Goal: Task Accomplishment & Management: Manage account settings

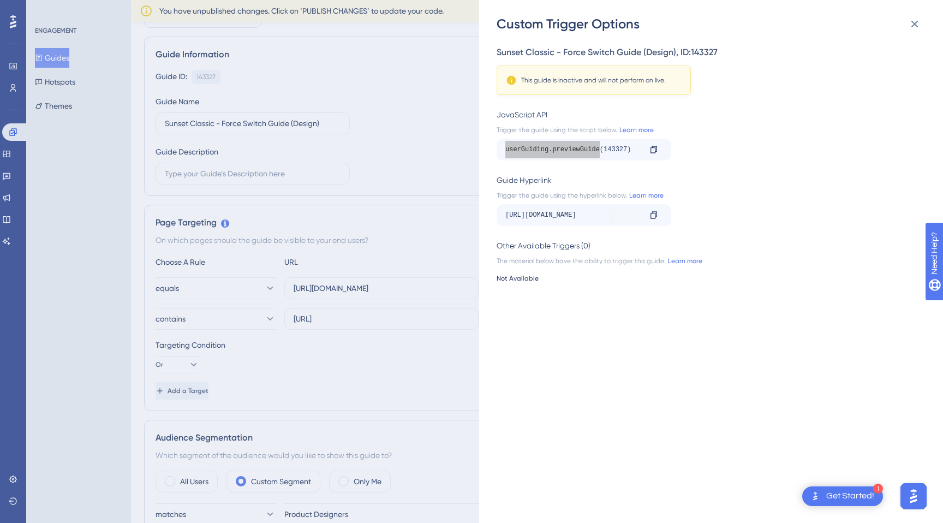
scroll to position [97, 0]
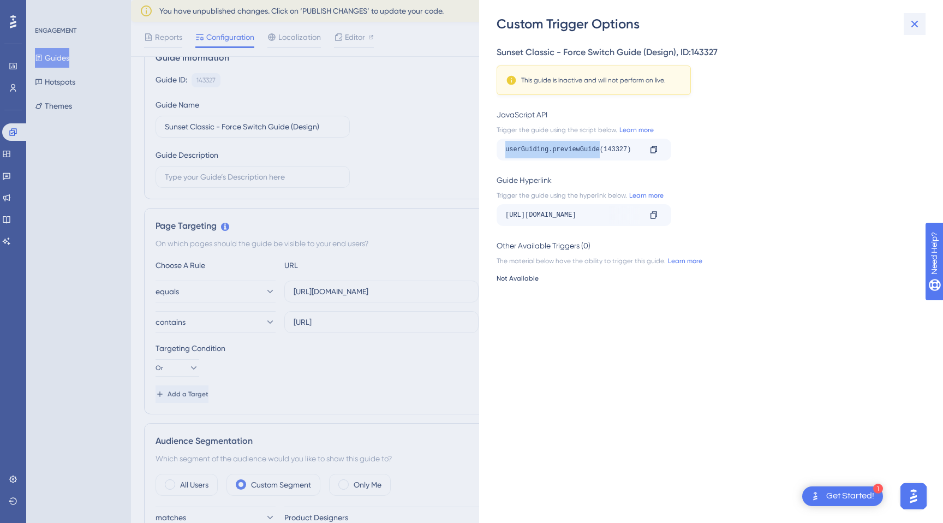
click at [914, 23] on icon at bounding box center [915, 24] width 7 height 7
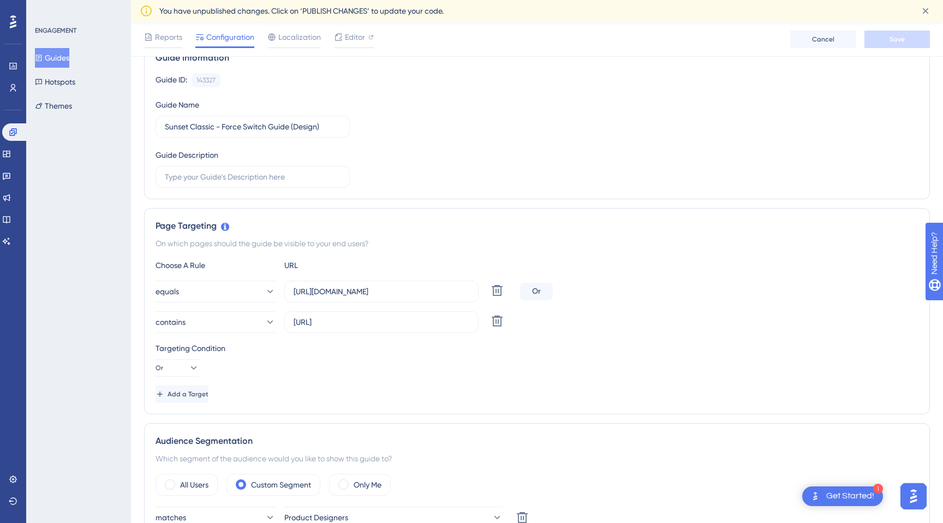
click at [508, 178] on div "Guide ID: 143327 Copy Guide Name Sunset Classic - Force Switch Guide (Design) G…" at bounding box center [537, 130] width 763 height 115
click at [592, 334] on div "Choose A Rule URL equals [URL][DOMAIN_NAME] Delete Or contains [URL] Delete Tar…" at bounding box center [537, 331] width 763 height 144
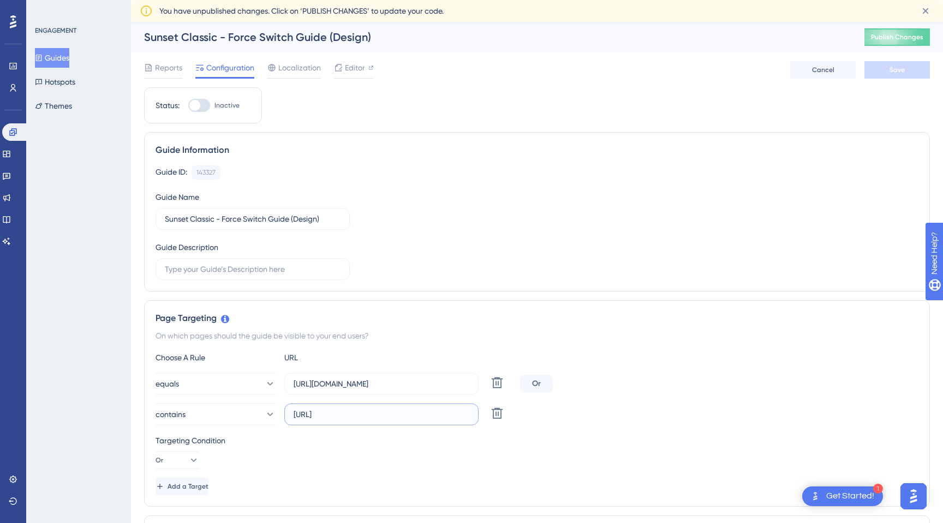
click at [414, 414] on input "[URL]" at bounding box center [382, 414] width 176 height 12
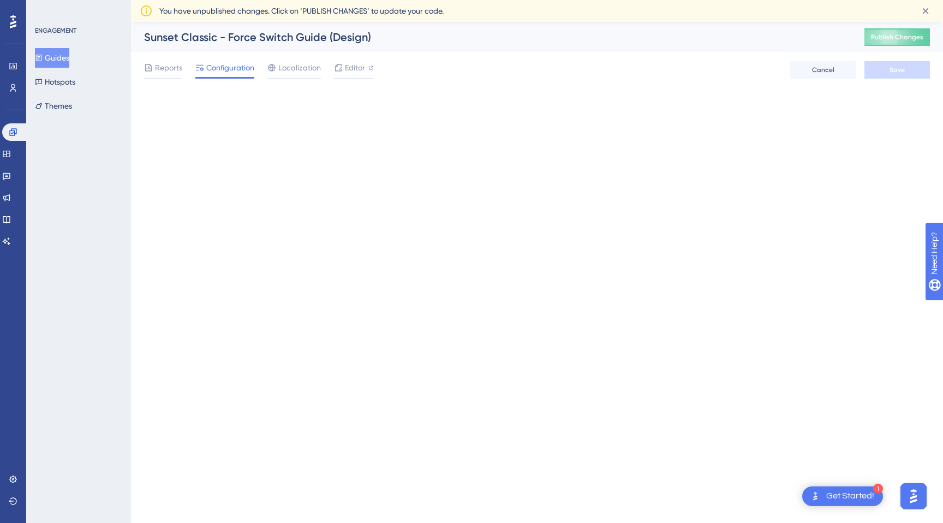
click at [471, 0] on html "1 Get Started! Performance Users Engagement Widgets Feedback Product Updates Kn…" at bounding box center [471, 0] width 943 height 0
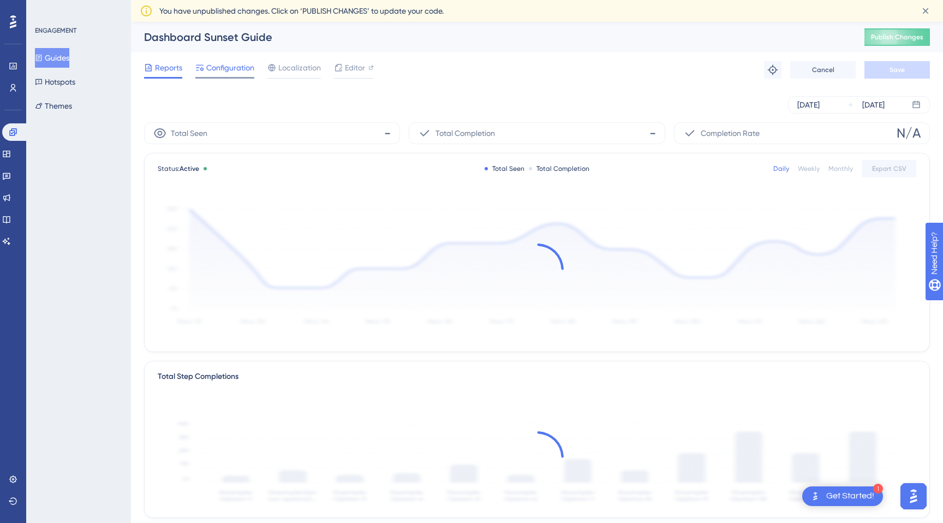
click at [238, 70] on span "Configuration" at bounding box center [230, 67] width 48 height 13
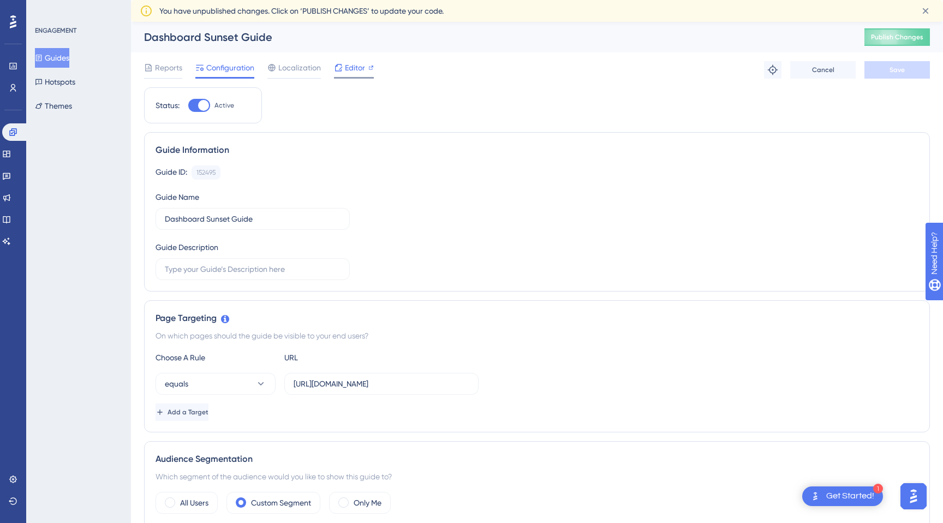
click at [350, 62] on span "Editor" at bounding box center [355, 67] width 20 height 13
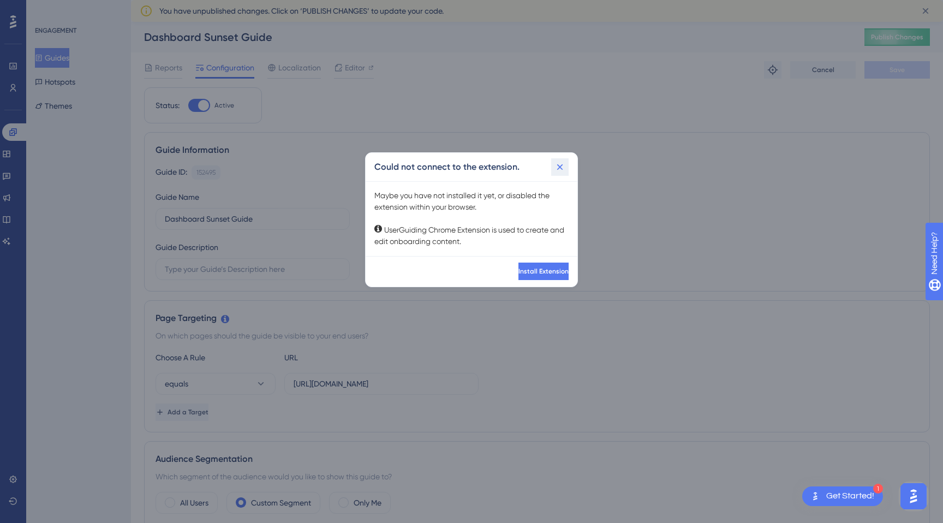
click at [562, 164] on icon at bounding box center [560, 167] width 6 height 6
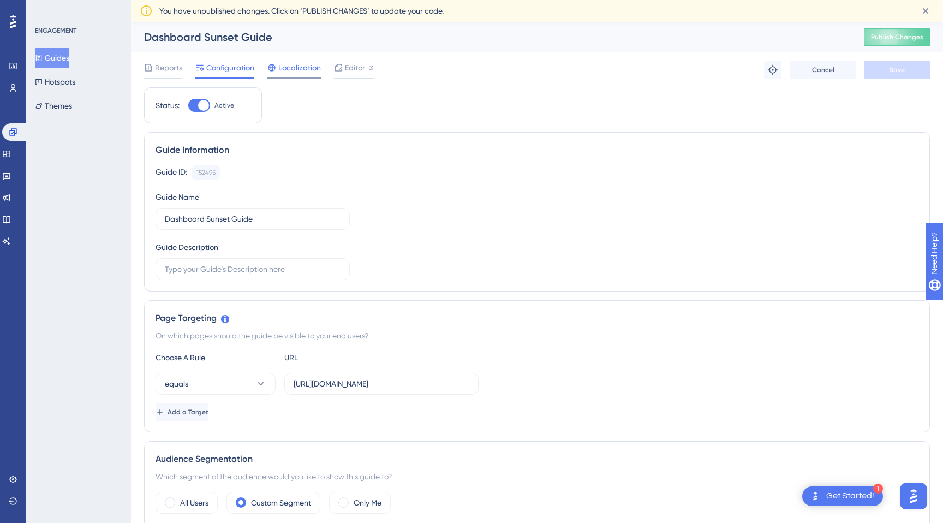
click at [318, 68] on span "Localization" at bounding box center [299, 67] width 43 height 13
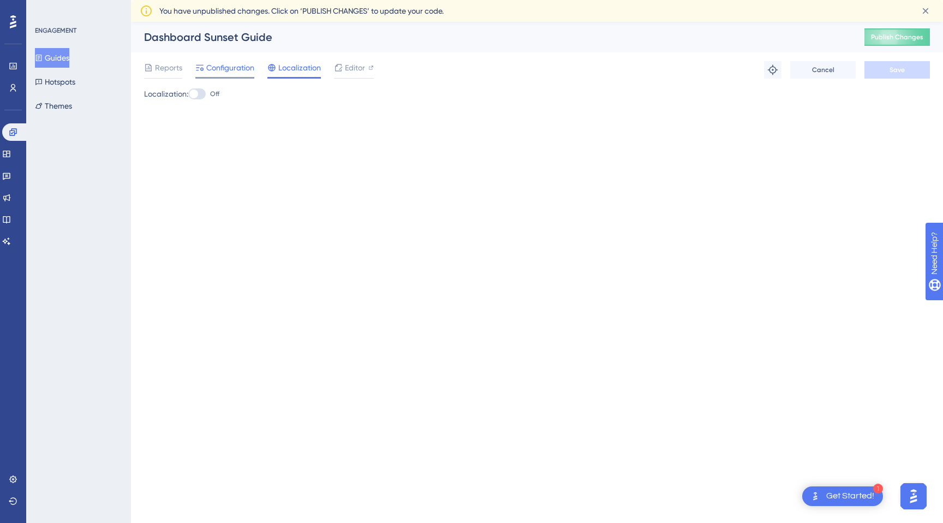
click at [219, 66] on span "Configuration" at bounding box center [230, 67] width 48 height 13
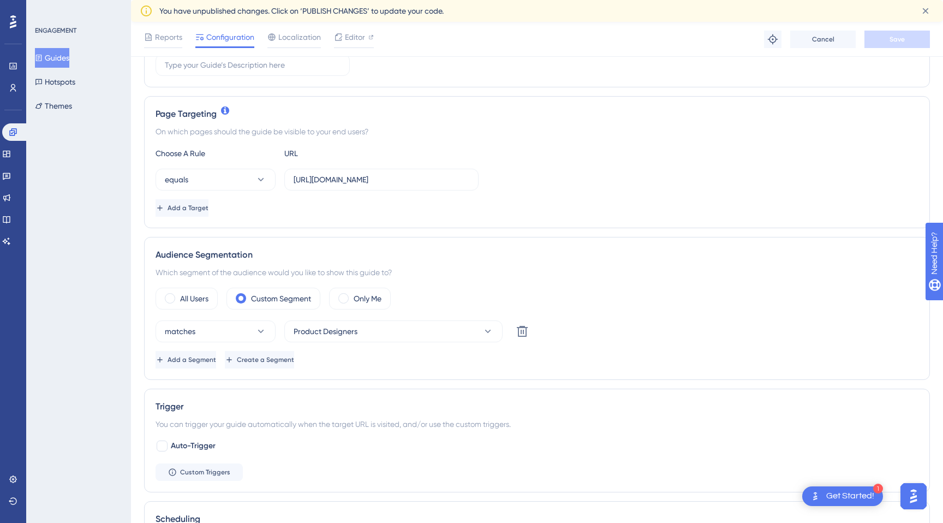
scroll to position [209, 0]
click at [210, 207] on span "Add a Target" at bounding box center [189, 207] width 41 height 9
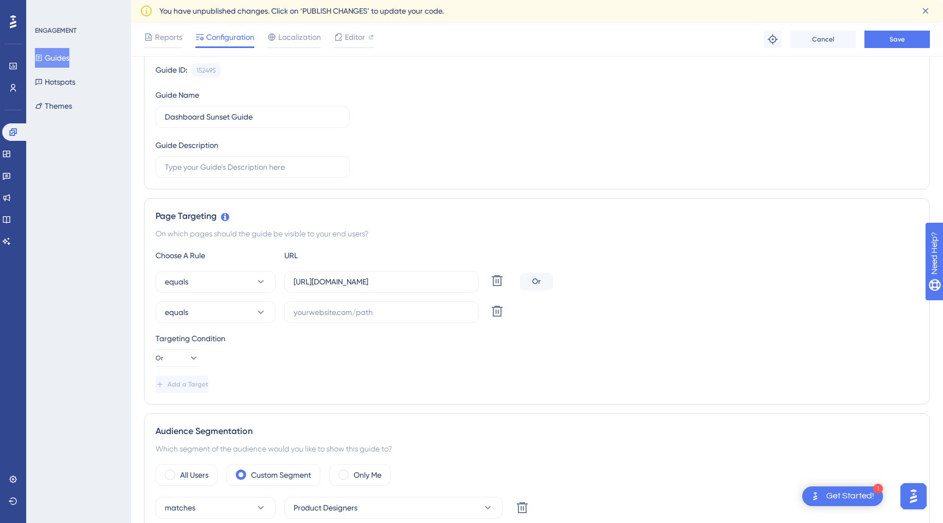
scroll to position [0, 0]
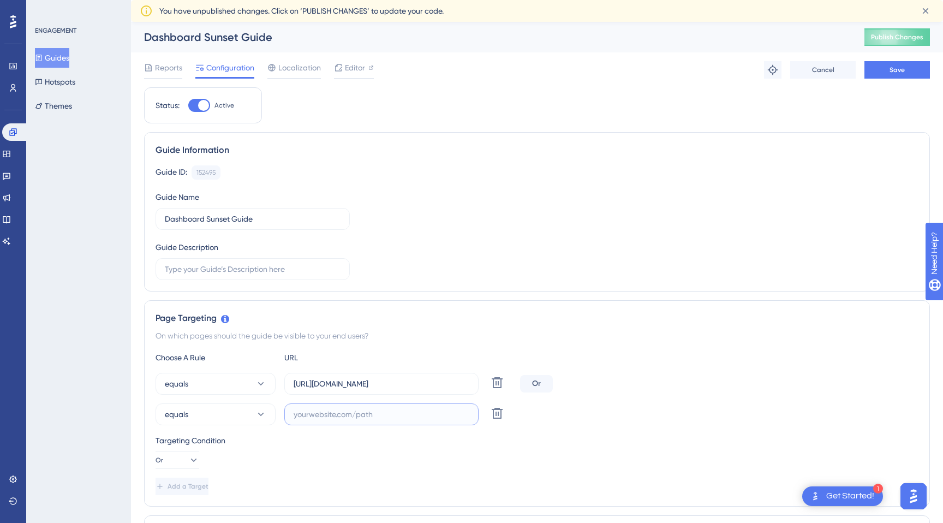
click at [383, 416] on input "text" at bounding box center [382, 414] width 176 height 12
paste input "[URL]"
type input "[URL]"
click at [234, 417] on button "equals" at bounding box center [216, 414] width 120 height 22
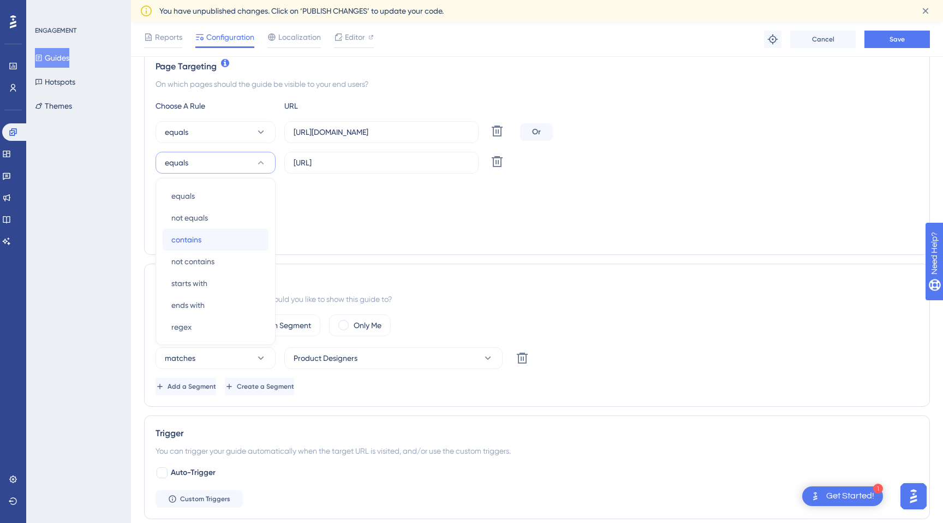
click at [211, 239] on div "contains contains" at bounding box center [215, 240] width 88 height 22
click at [717, 295] on div "Which segment of the audience would you like to show this guide to?" at bounding box center [537, 299] width 763 height 13
click at [421, 166] on input "[URL]" at bounding box center [382, 163] width 176 height 12
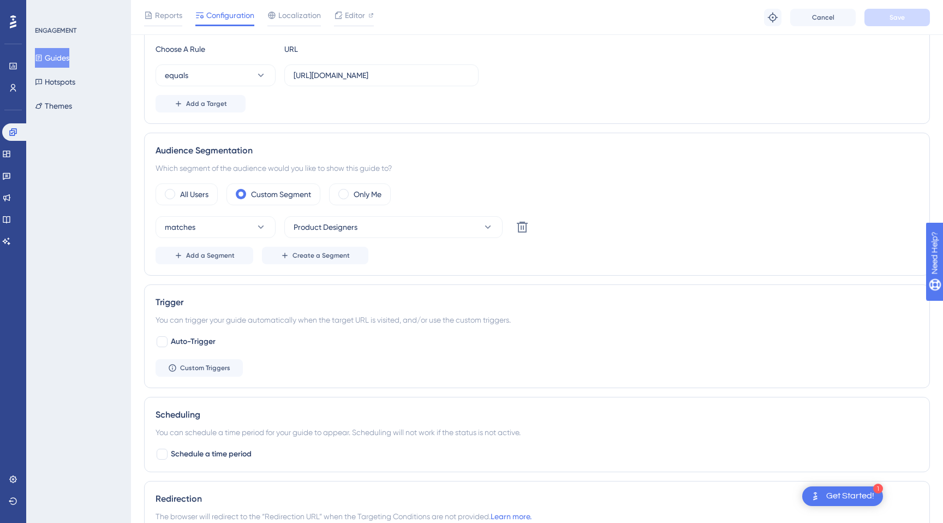
scroll to position [256, 0]
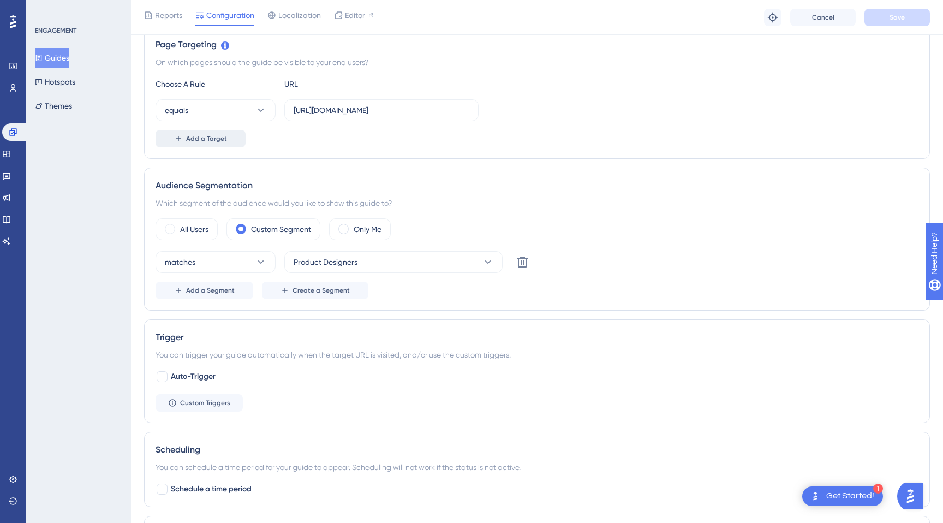
click at [207, 137] on span "Add a Target" at bounding box center [206, 138] width 41 height 9
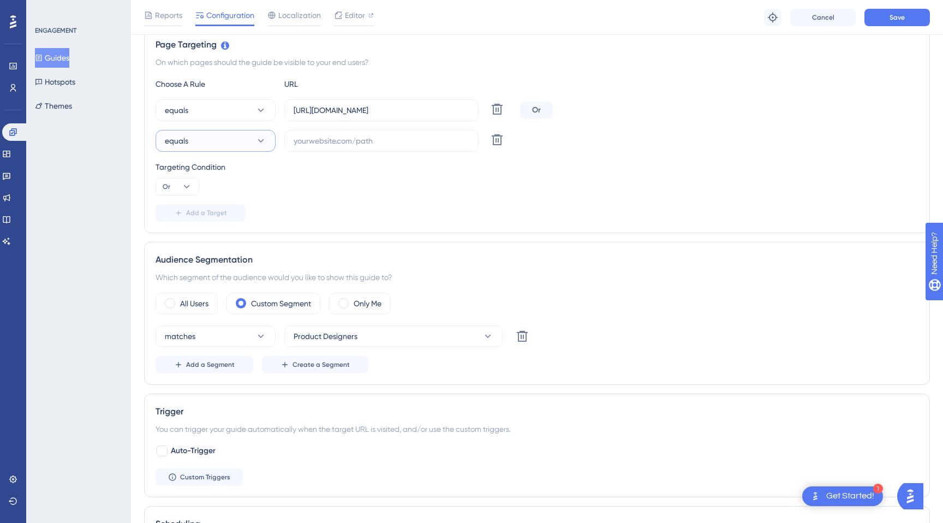
click at [215, 147] on button "equals" at bounding box center [216, 141] width 120 height 22
click at [221, 222] on div "contains contains" at bounding box center [215, 218] width 88 height 22
click at [361, 144] on input "text" at bounding box center [382, 141] width 176 height 12
paste input "[URL]"
type input "[URL]"
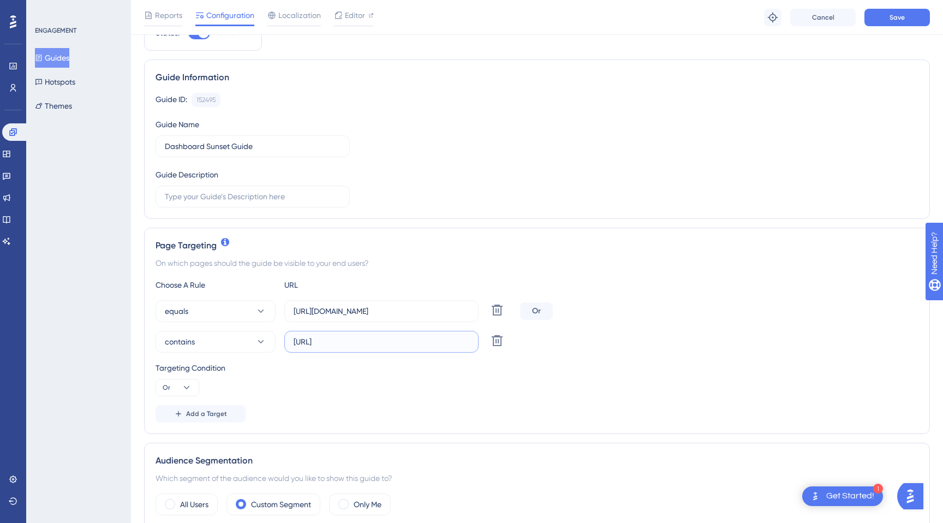
scroll to position [164, 0]
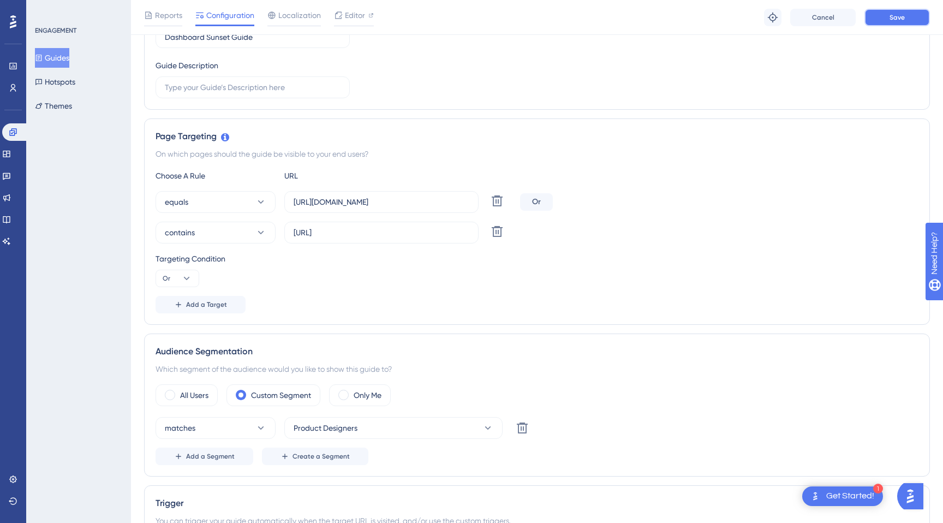
click at [891, 18] on span "Save" at bounding box center [897, 17] width 15 height 9
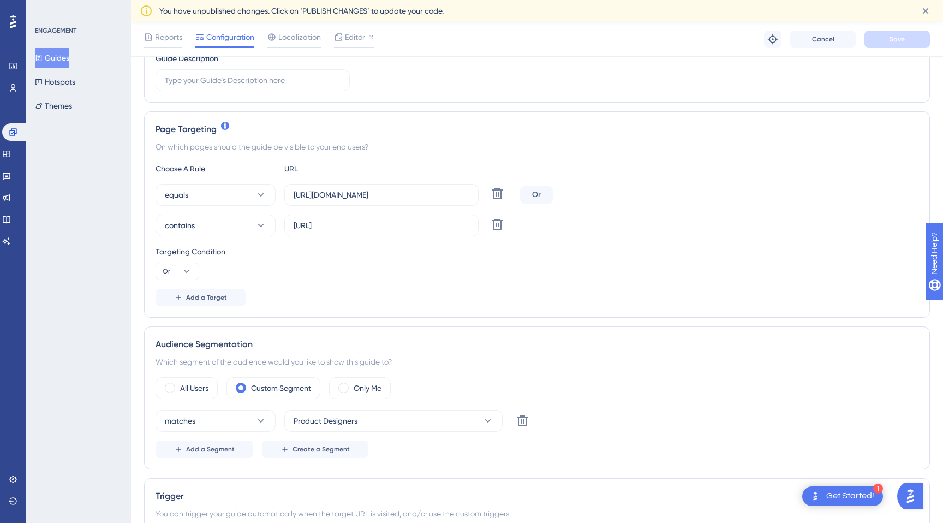
scroll to position [0, 0]
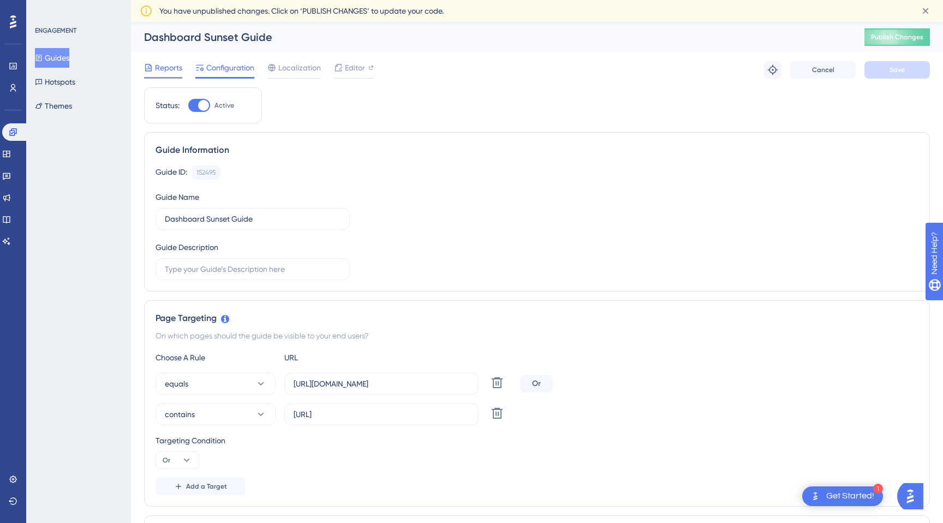
click at [164, 66] on span "Reports" at bounding box center [168, 67] width 27 height 13
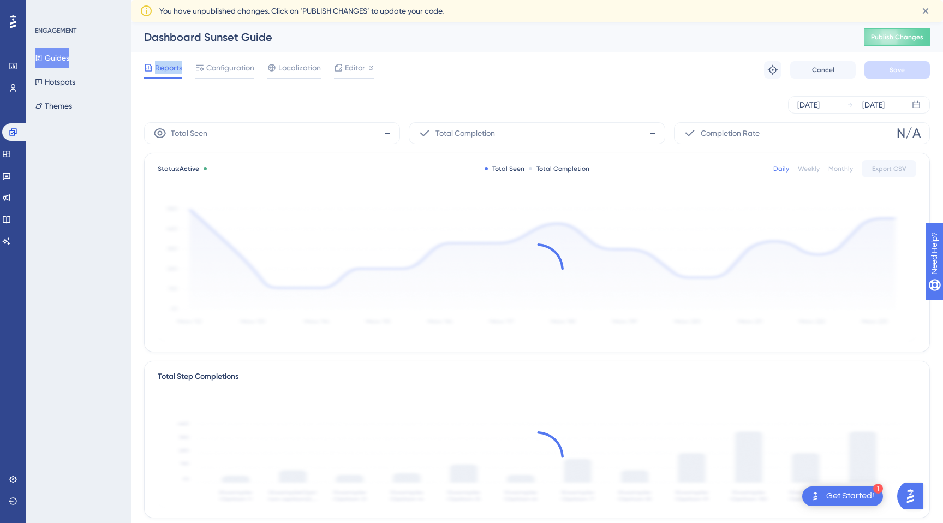
click at [164, 66] on span "Reports" at bounding box center [168, 67] width 27 height 13
